Goal: Book appointment/travel/reservation

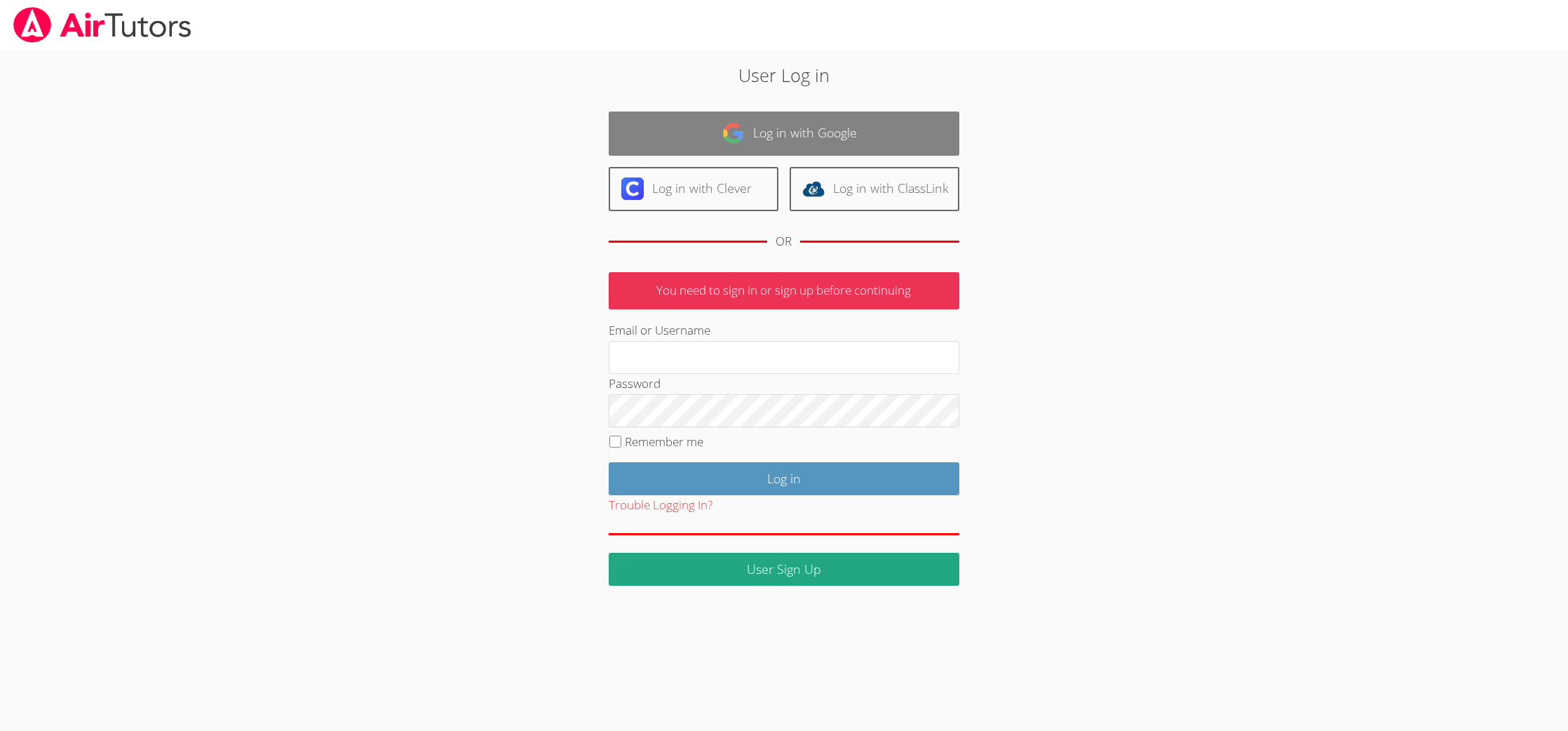
click at [709, 122] on link "Log in with Google" at bounding box center [783, 133] width 351 height 44
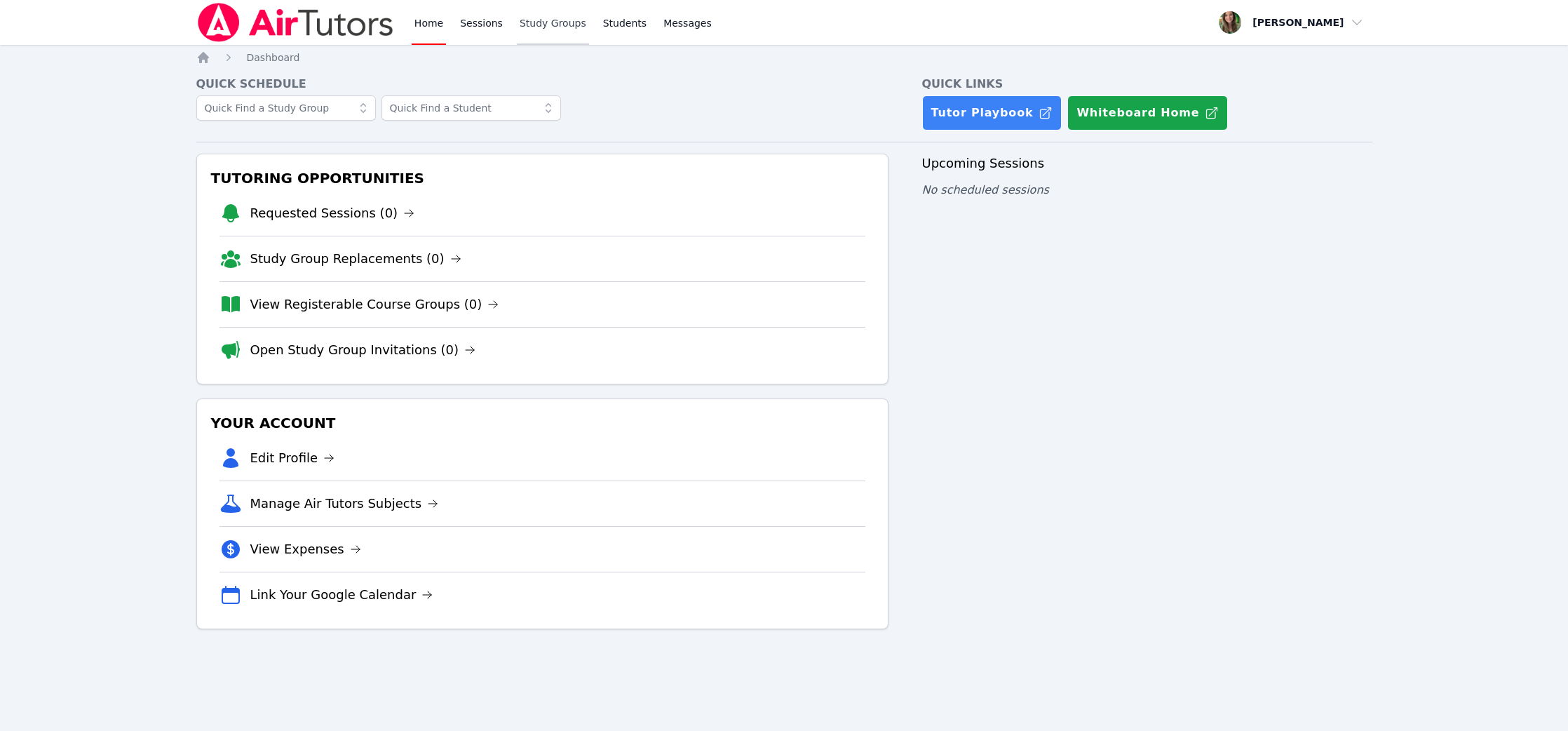
click at [534, 22] on link "Study Groups" at bounding box center [553, 22] width 72 height 45
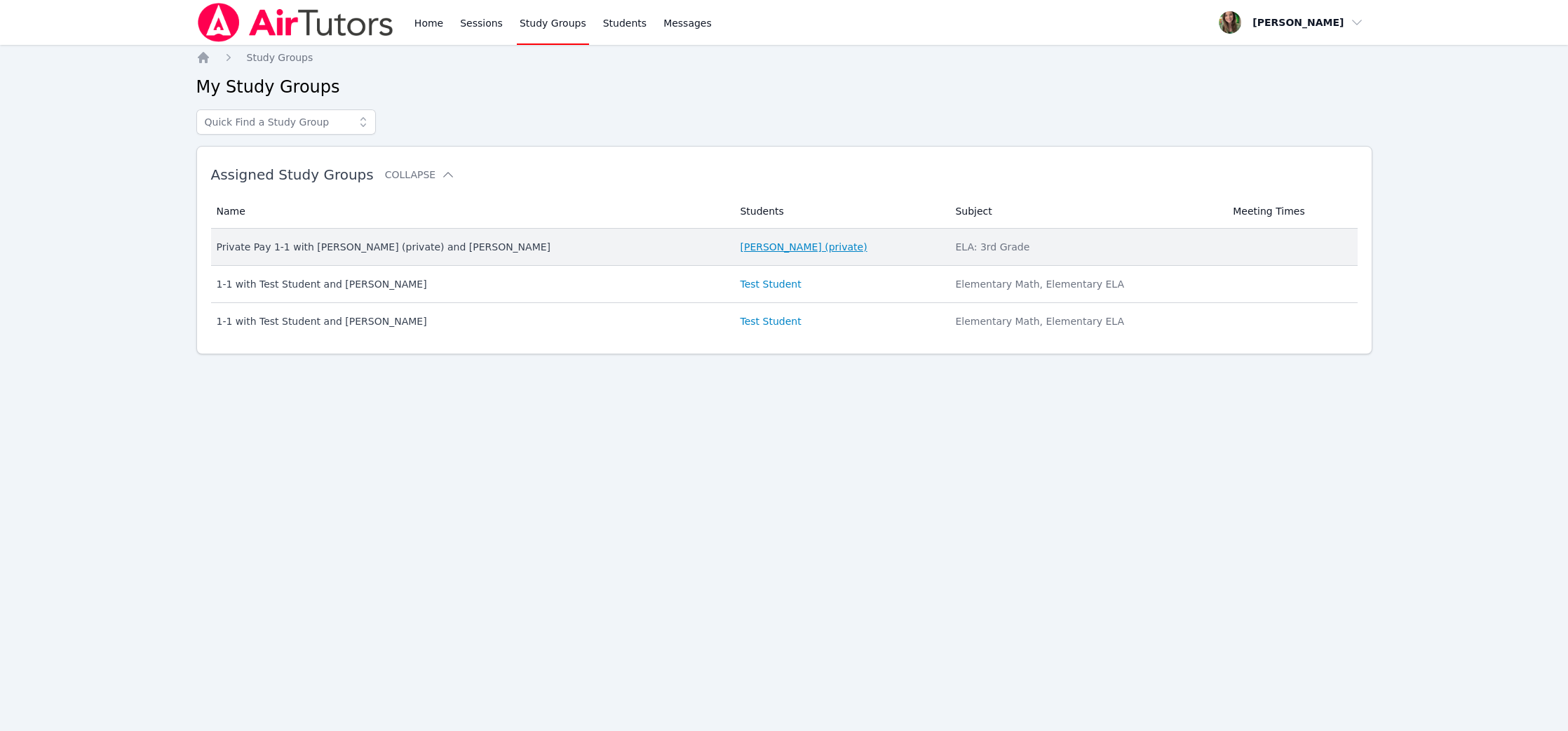
click at [778, 243] on link "[PERSON_NAME] (private)" at bounding box center [803, 247] width 127 height 14
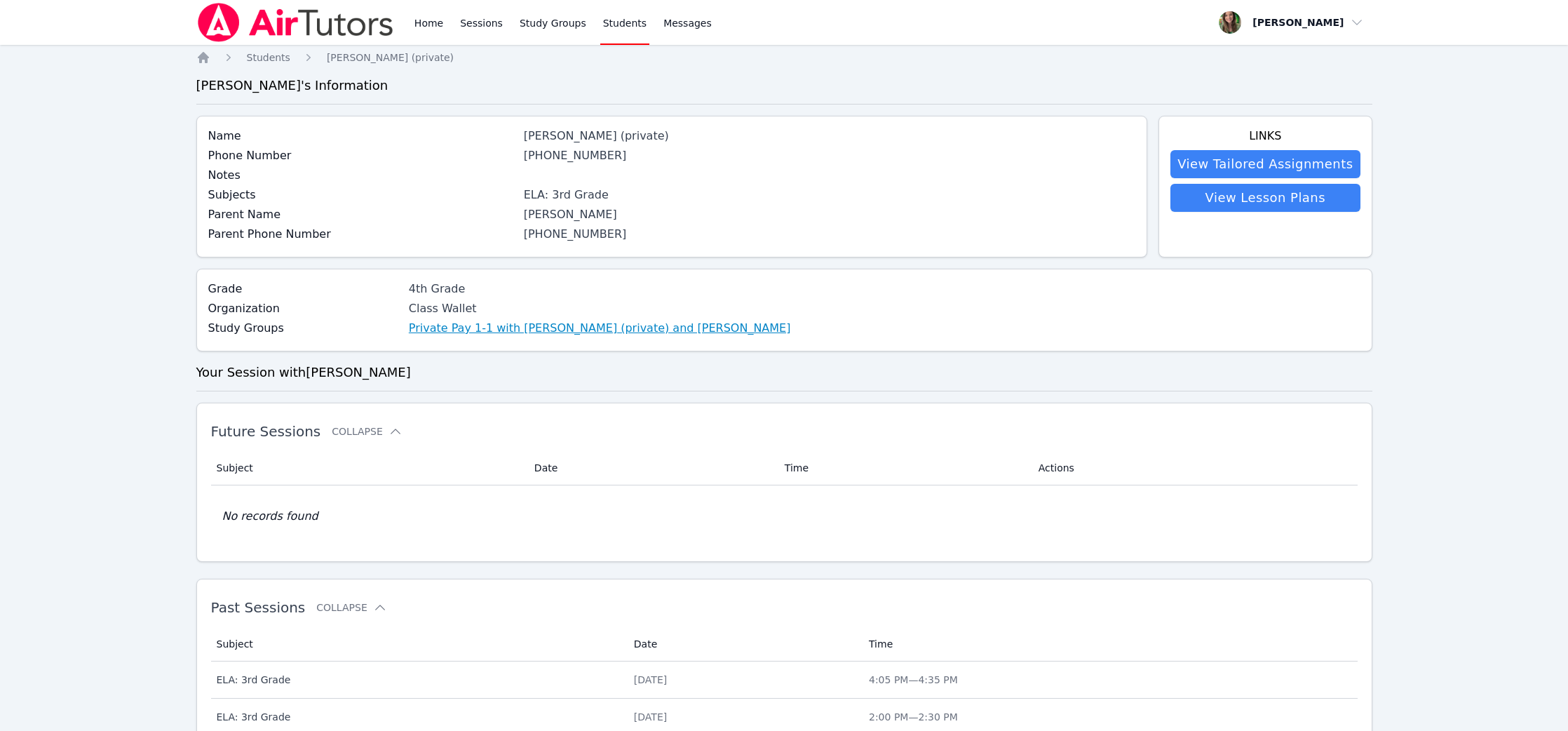
click at [656, 325] on link "Private Pay 1-1 with [PERSON_NAME] (private) and [PERSON_NAME]" at bounding box center [600, 328] width 382 height 17
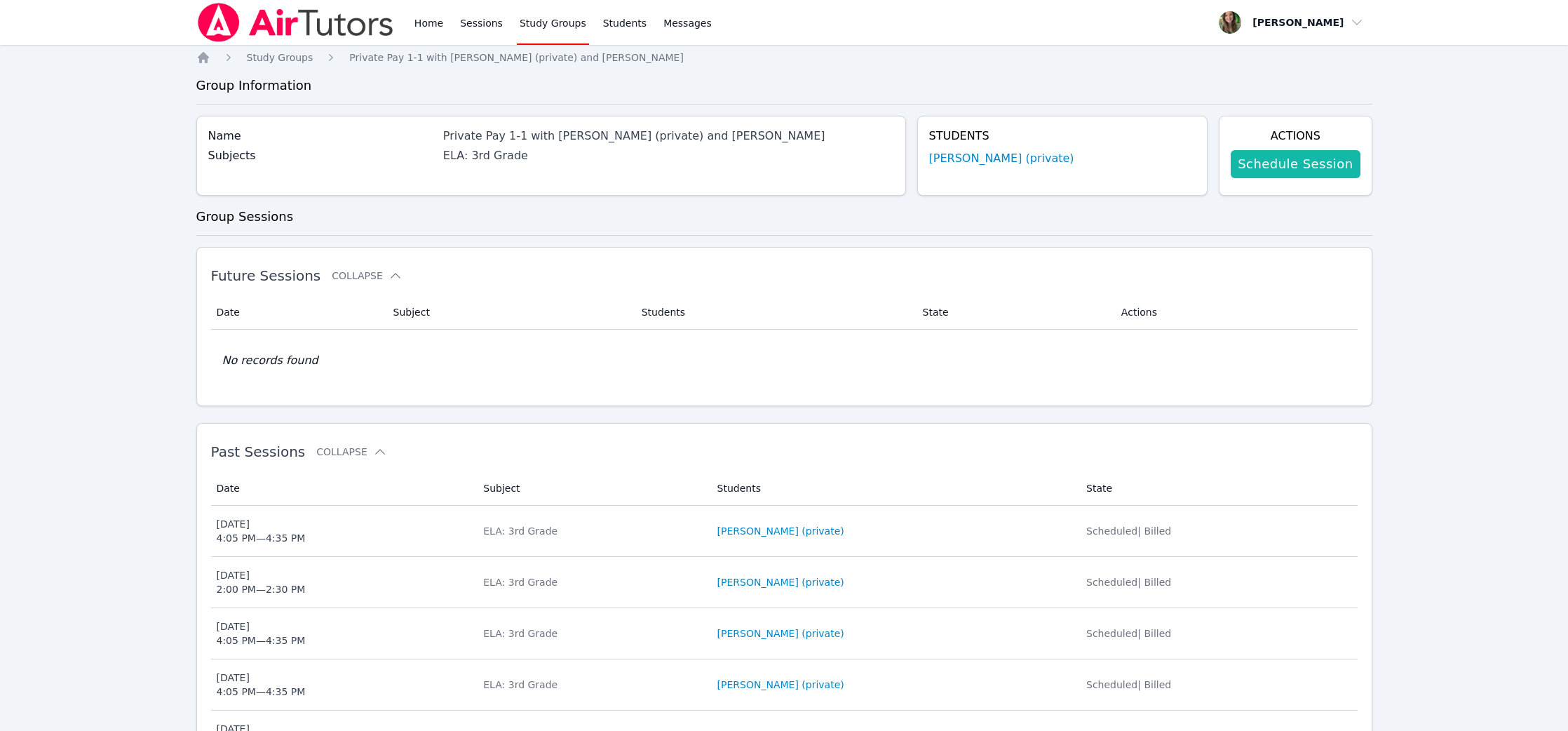
click at [1289, 168] on link "Schedule Session" at bounding box center [1295, 164] width 129 height 28
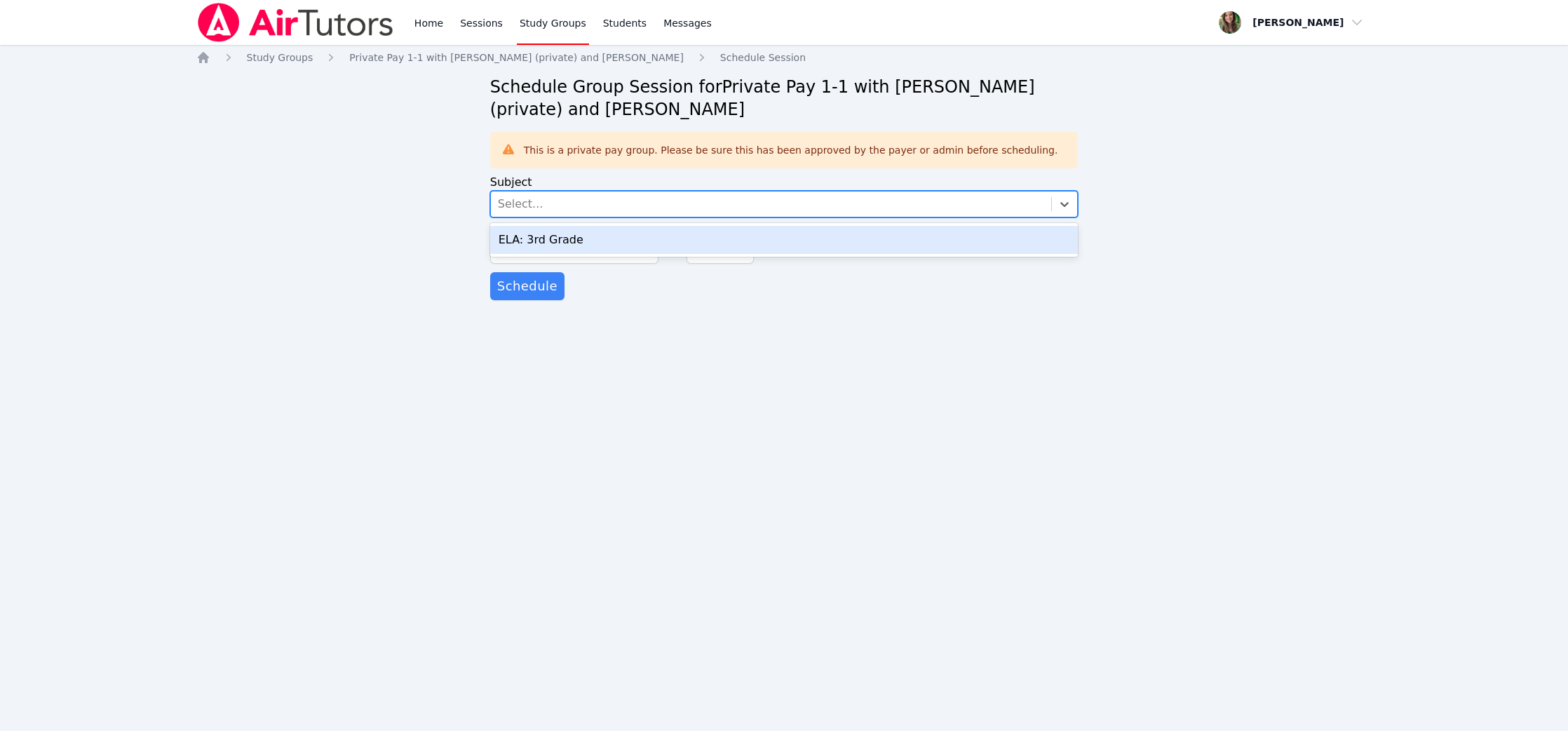
click at [977, 208] on div "Select..." at bounding box center [771, 204] width 561 height 26
click at [953, 248] on div "ELA: 3rd Grade" at bounding box center [784, 240] width 588 height 28
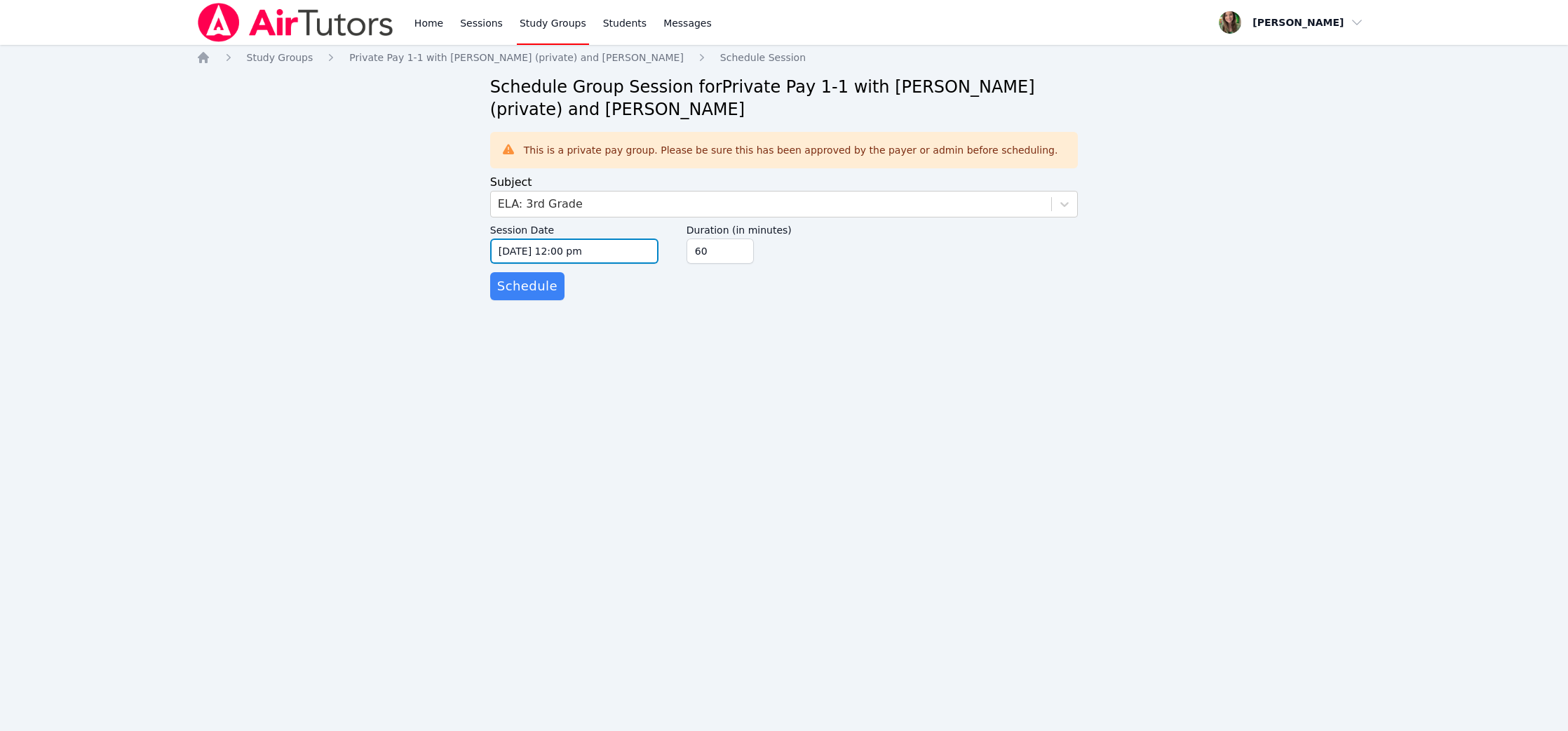
click at [593, 255] on input "[DATE] 12:00 pm" at bounding box center [573, 251] width 168 height 26
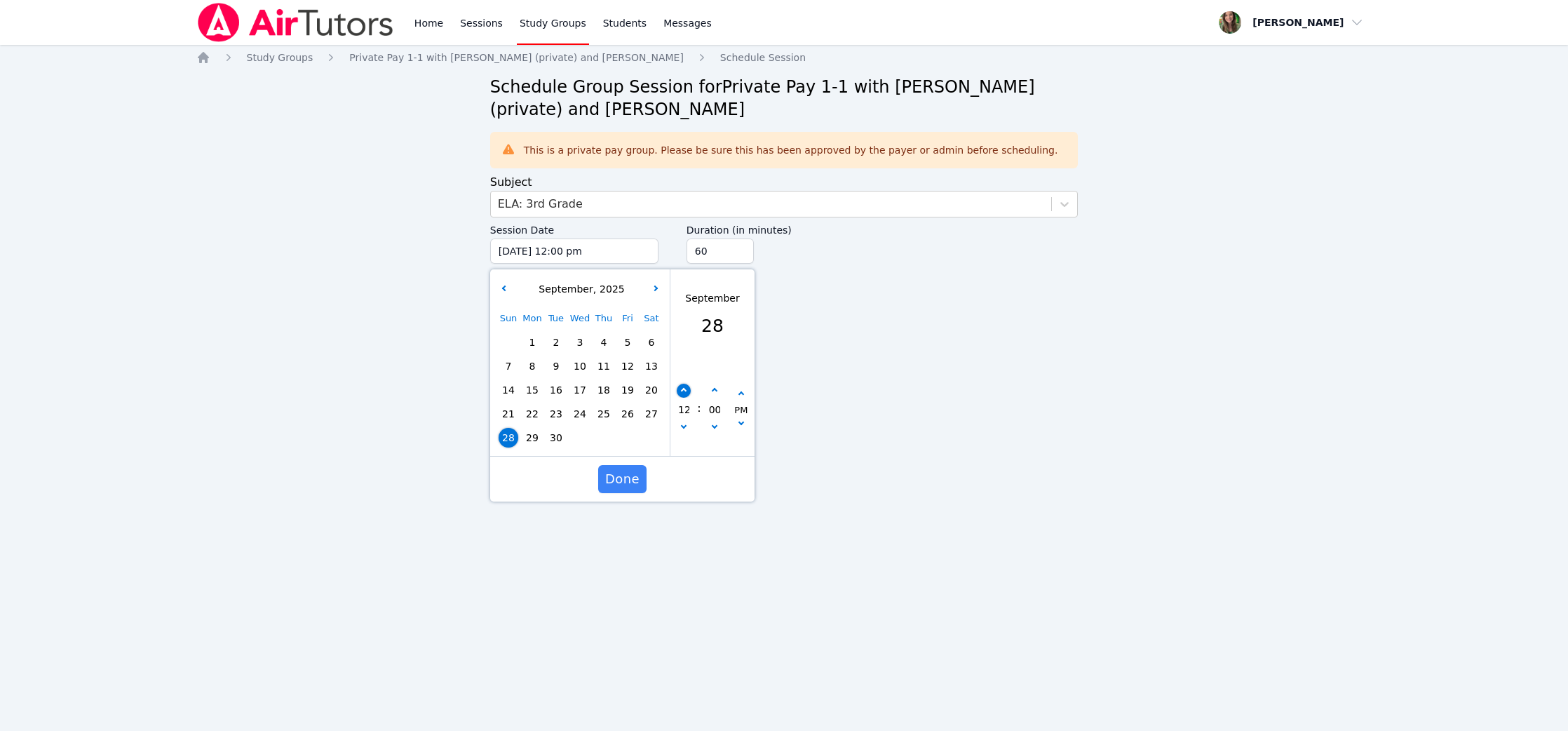
click at [686, 387] on button "button" at bounding box center [683, 391] width 14 height 14
type input "[DATE] 01:00 pm"
type input "01"
click at [686, 387] on button "button" at bounding box center [683, 391] width 14 height 14
type input "[DATE] 02:00 pm"
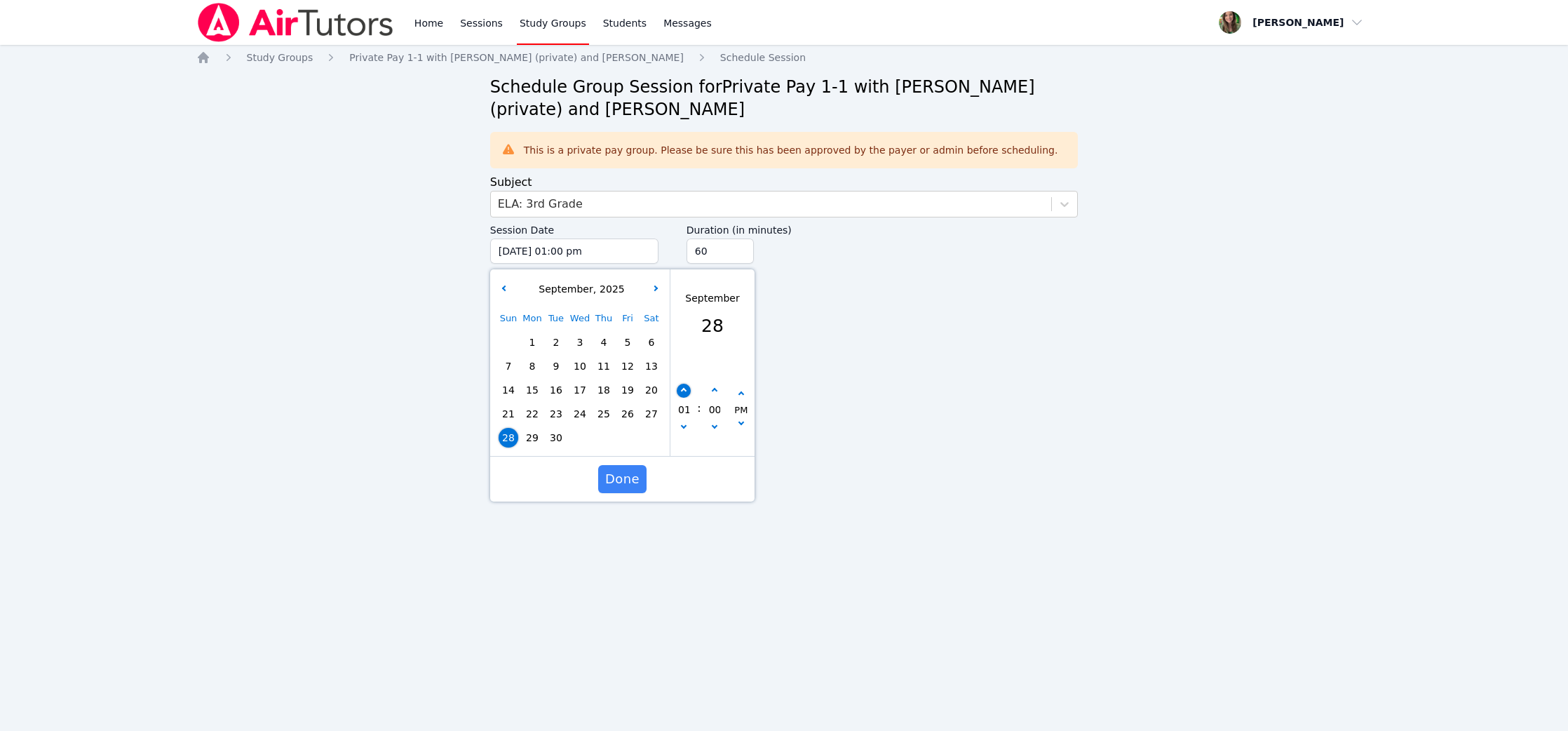
type input "02"
click at [632, 489] on button "Done" at bounding box center [622, 479] width 49 height 28
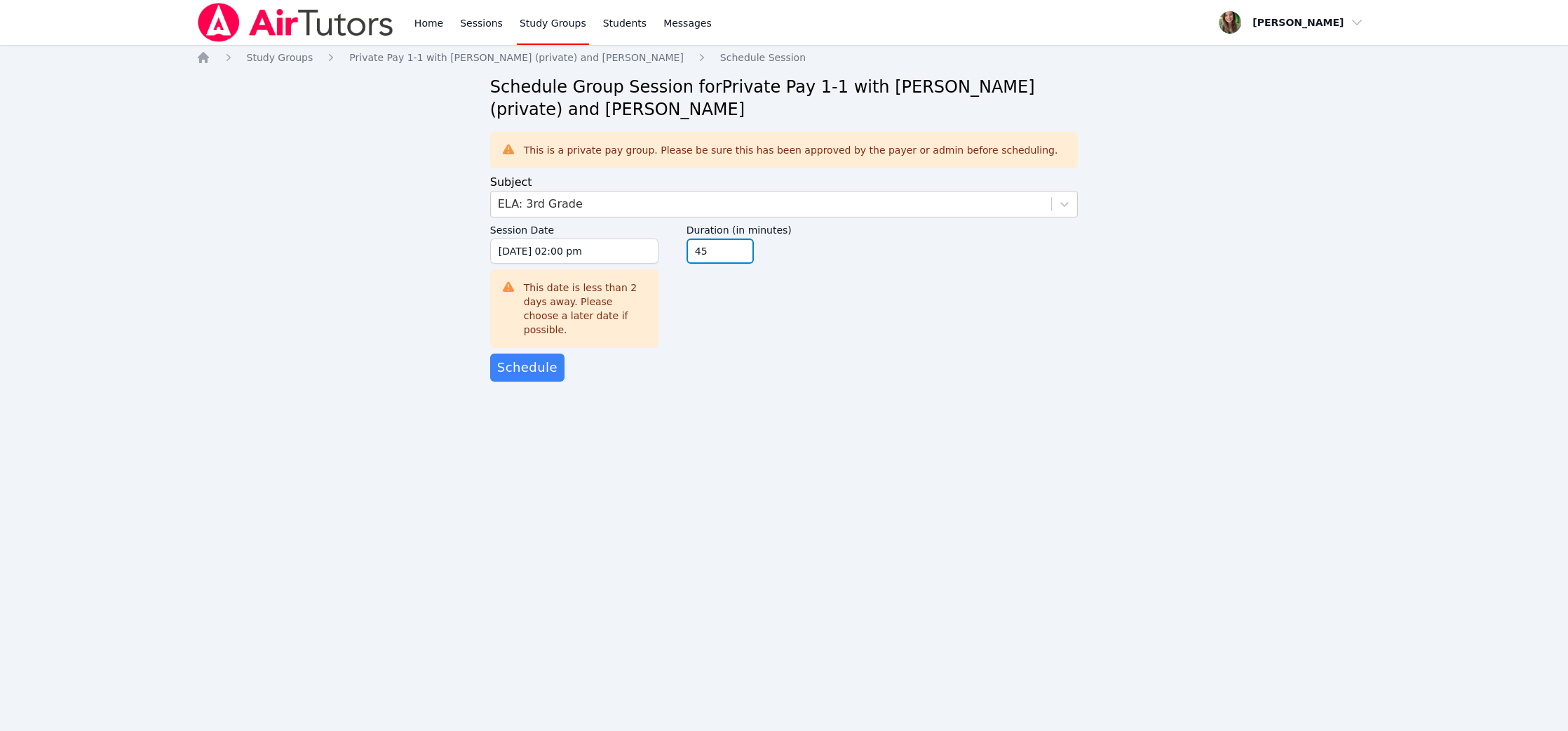
click at [744, 256] on input "45" at bounding box center [720, 251] width 67 height 26
type input "30"
click at [744, 256] on input "30" at bounding box center [720, 251] width 67 height 26
click at [500, 366] on button "Schedule" at bounding box center [527, 368] width 74 height 28
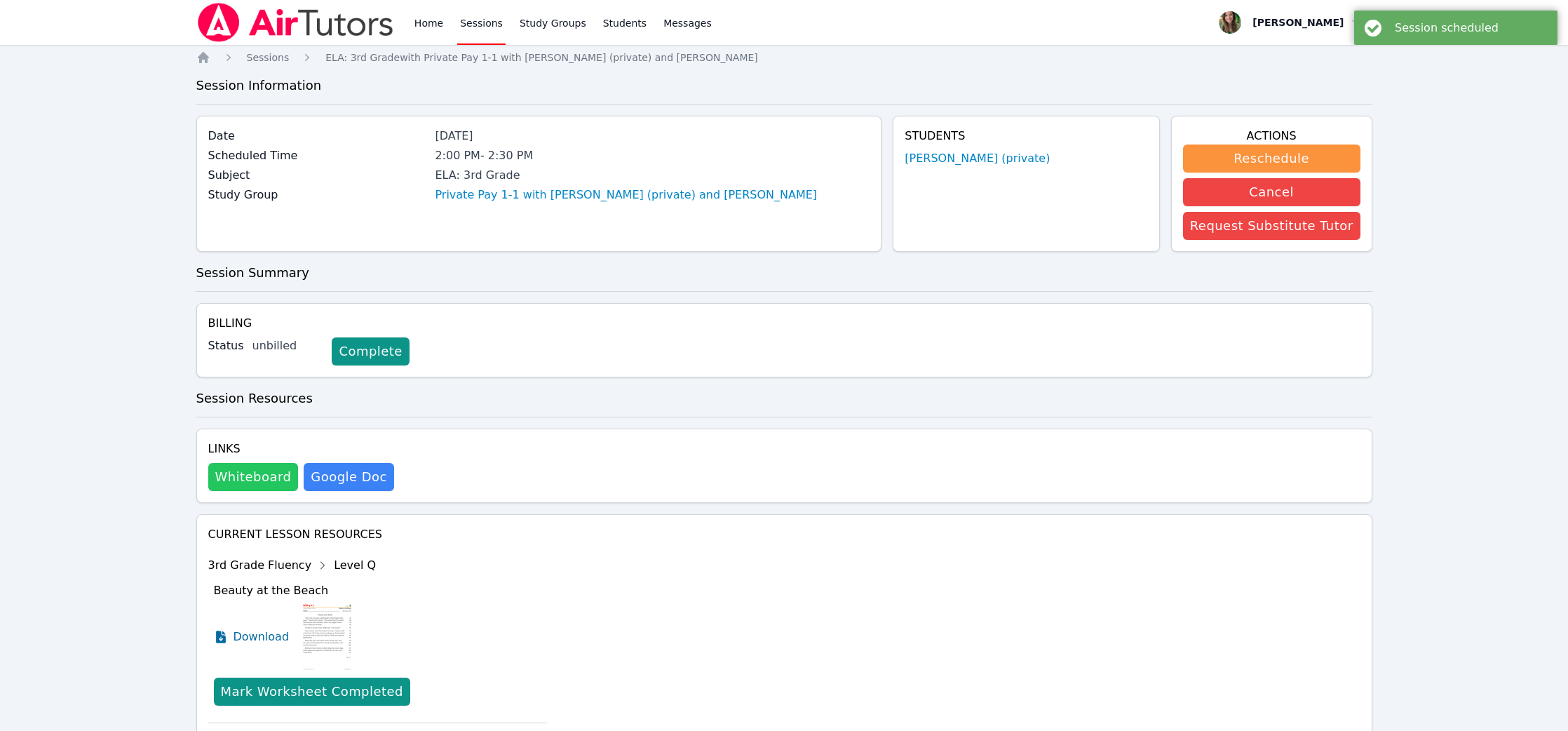
click at [269, 473] on button "Whiteboard" at bounding box center [253, 477] width 91 height 28
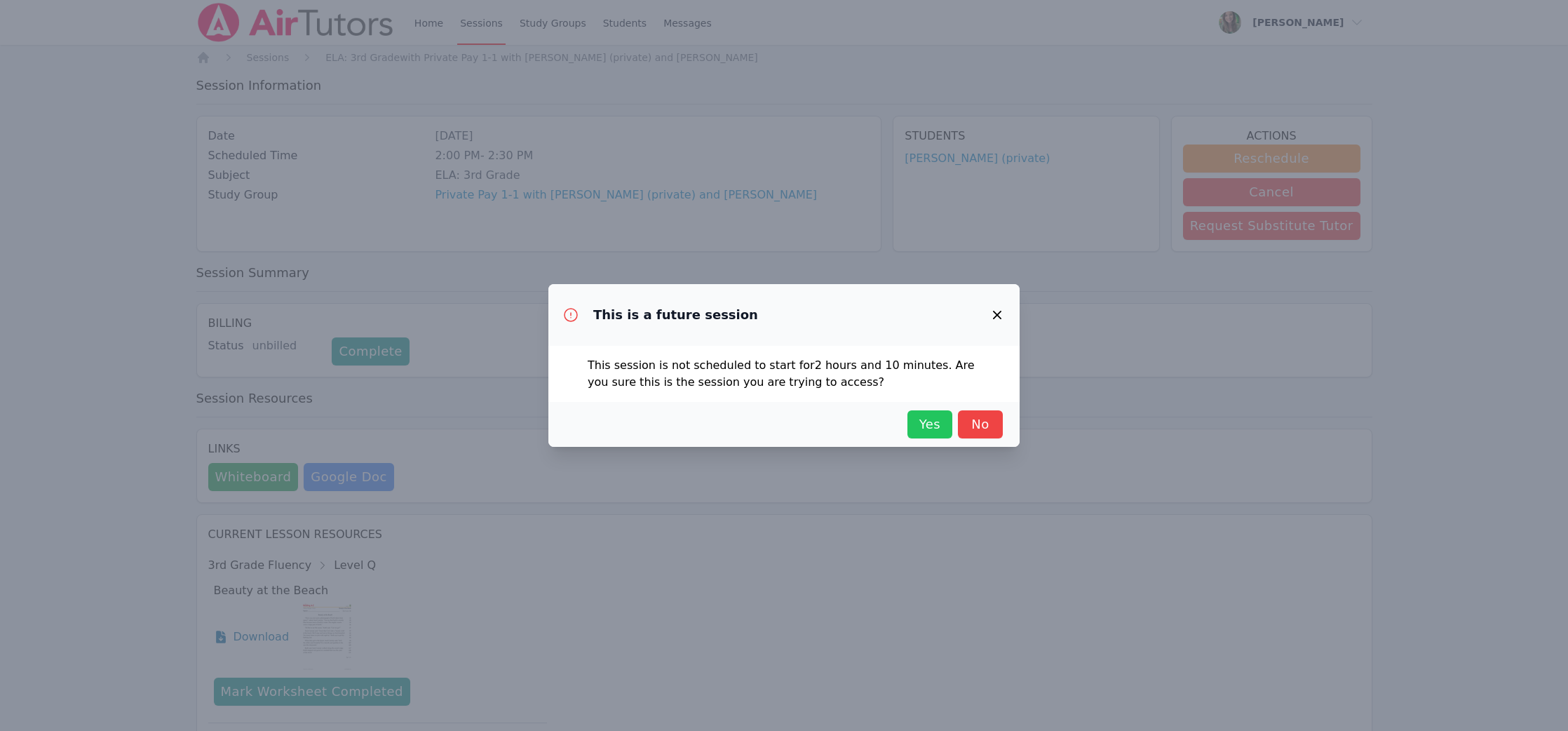
click at [920, 427] on span "Yes" at bounding box center [930, 424] width 31 height 19
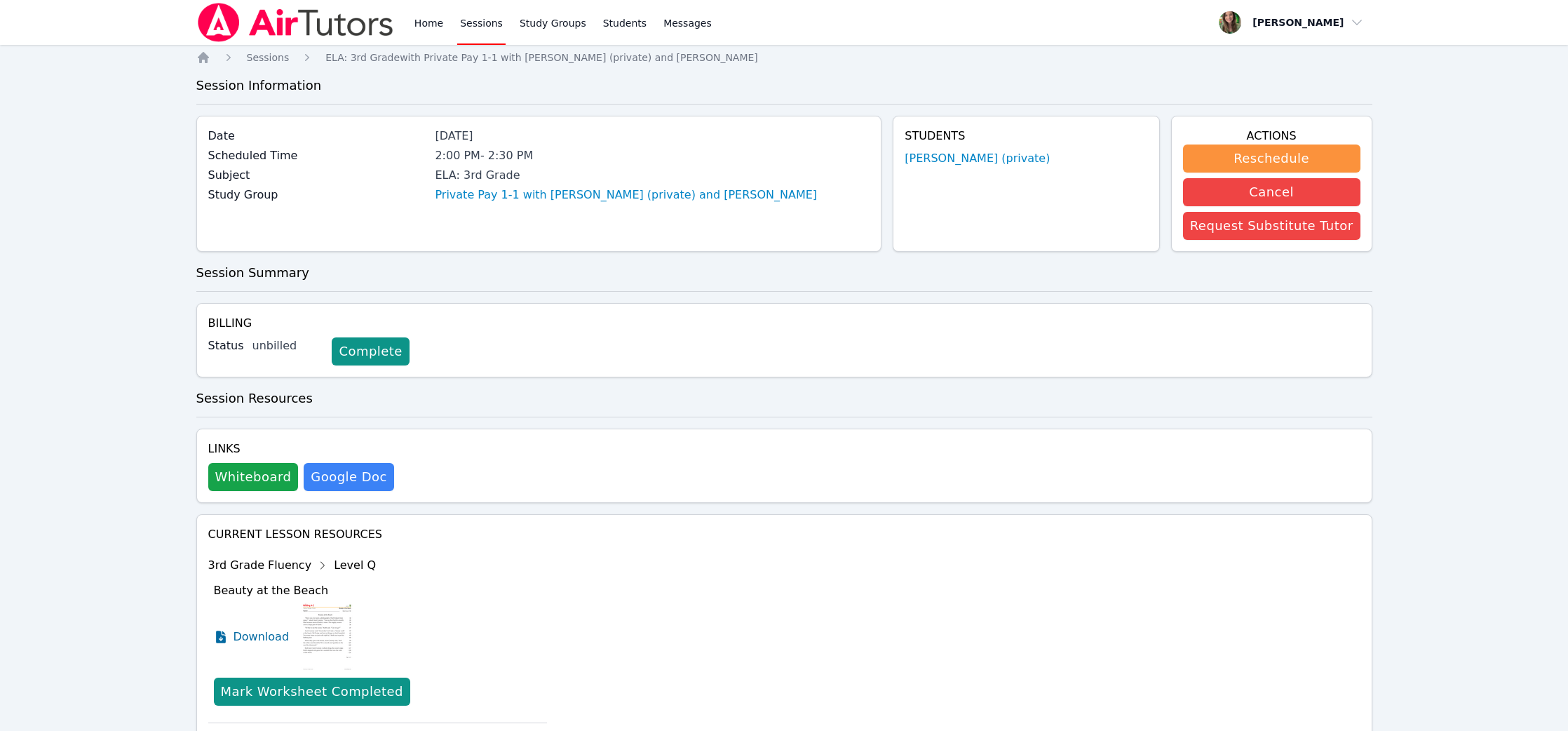
click at [233, 491] on div "Links Whiteboard Hidden Google Doc" at bounding box center [785, 466] width 1176 height 74
click at [229, 468] on button "Whiteboard" at bounding box center [253, 477] width 91 height 28
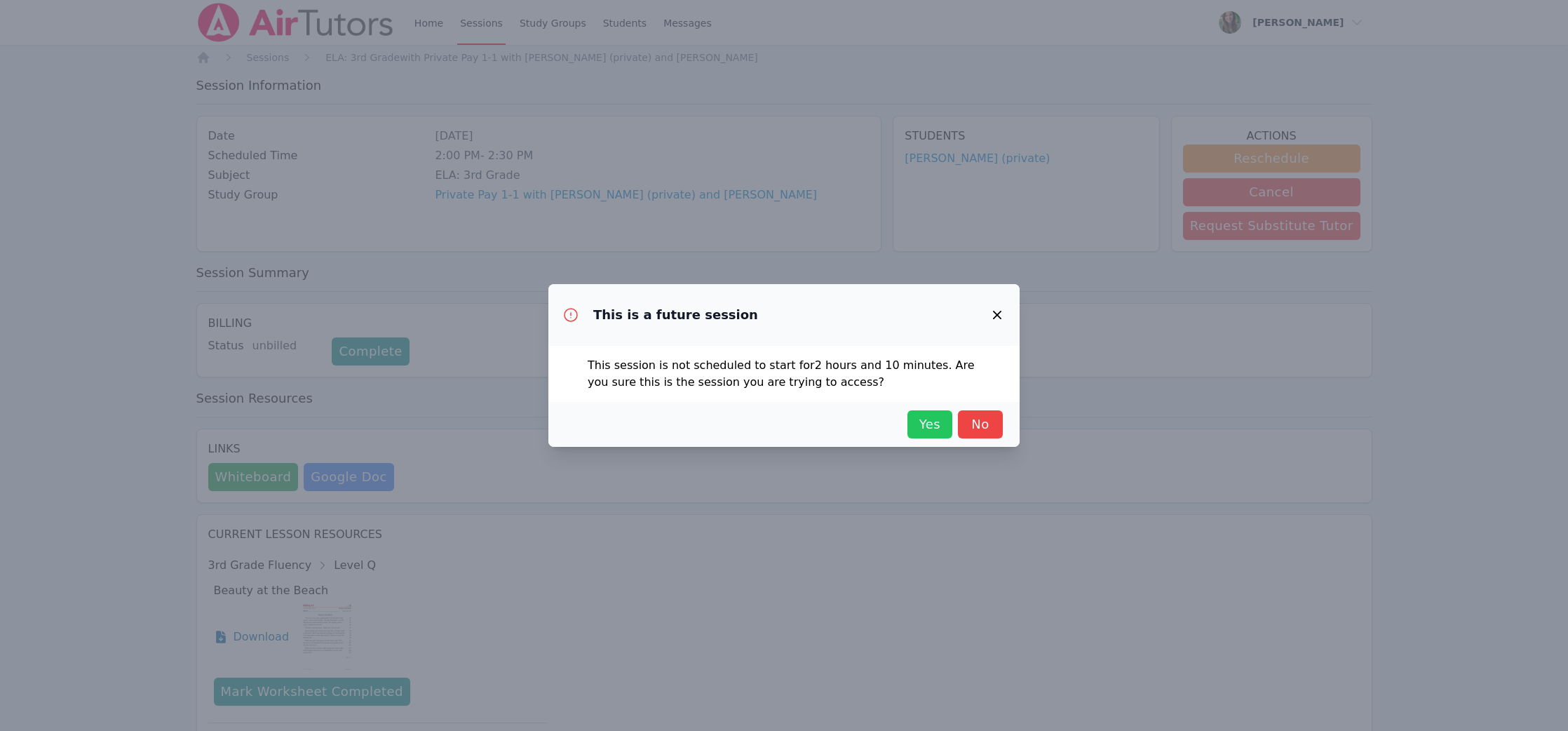
click at [925, 419] on span "Yes" at bounding box center [930, 424] width 31 height 19
